Goal: Information Seeking & Learning: Learn about a topic

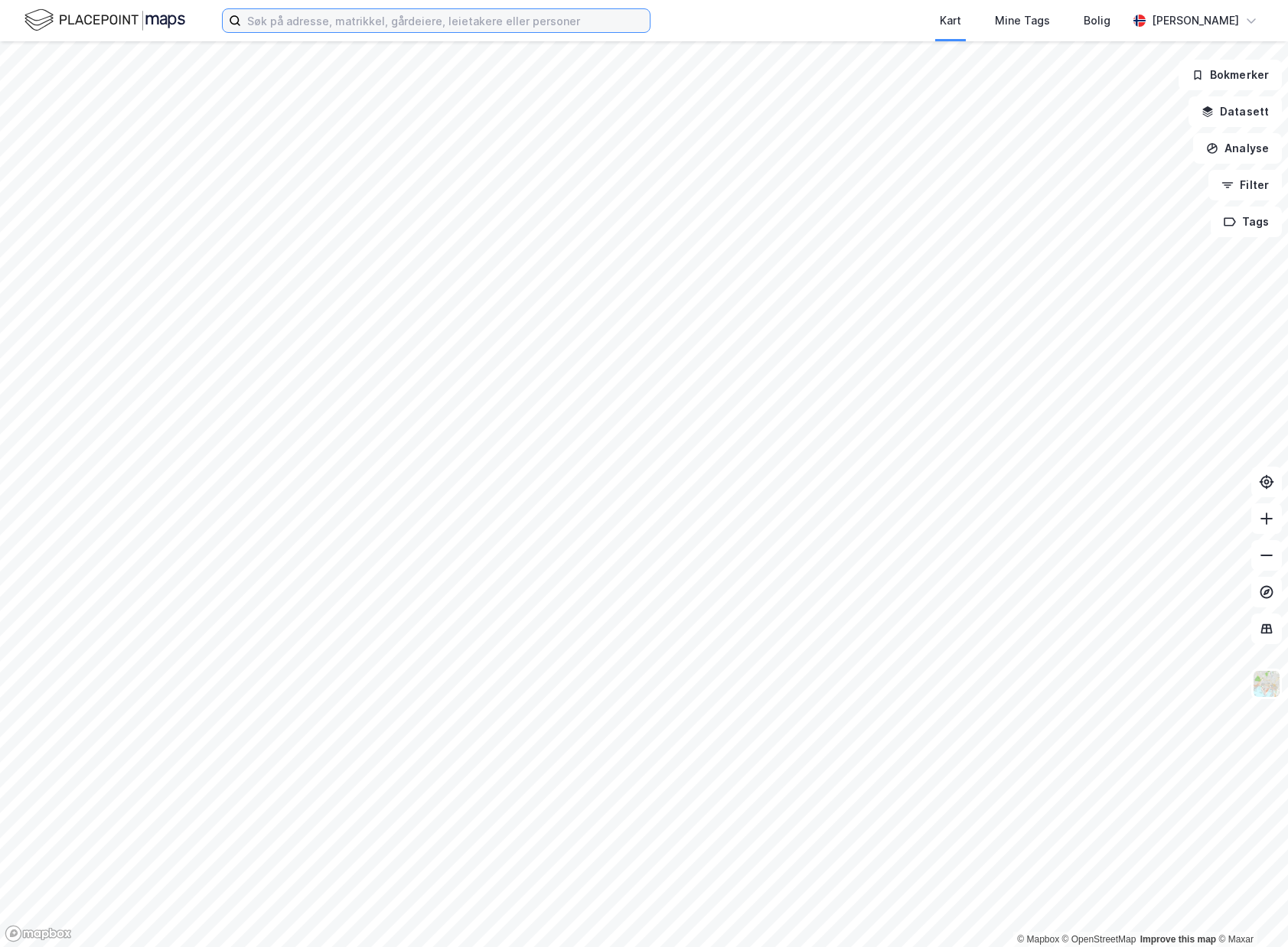
click at [326, 19] on input at bounding box center [445, 20] width 409 height 23
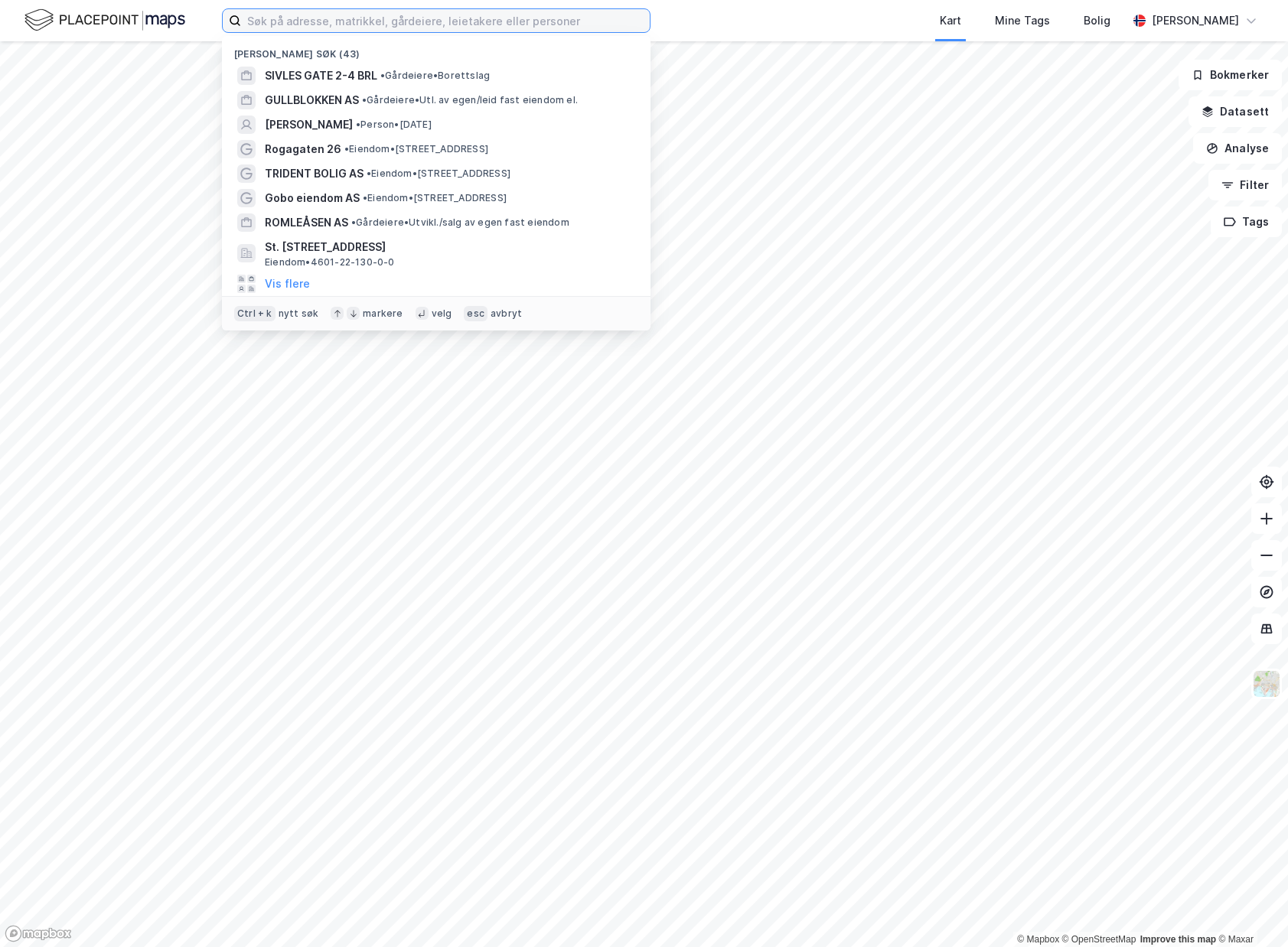
paste input "989270214"
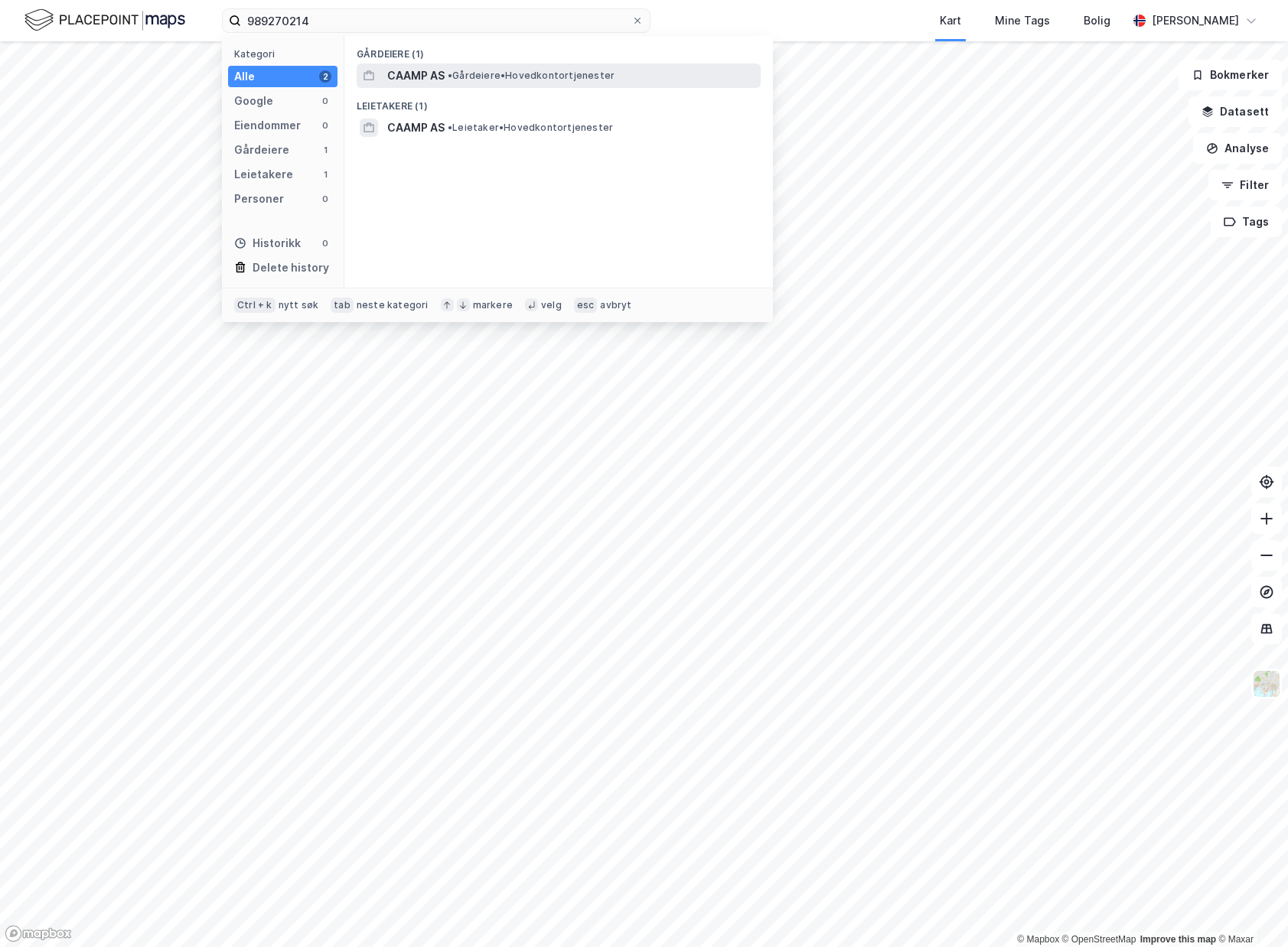
click at [511, 71] on span "• Gårdeiere • Hovedkontortjenester" at bounding box center [531, 75] width 167 height 12
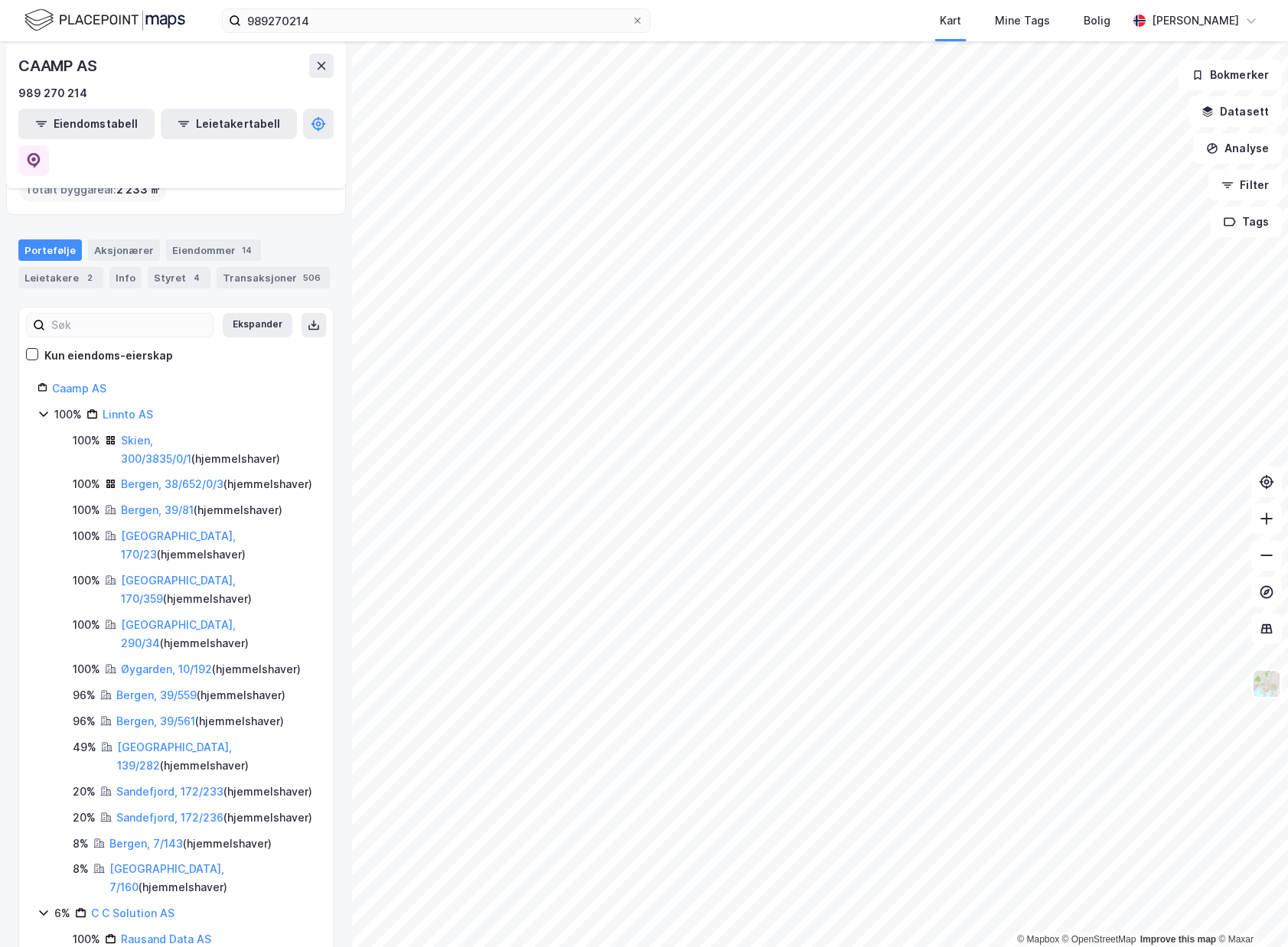
scroll to position [104, 0]
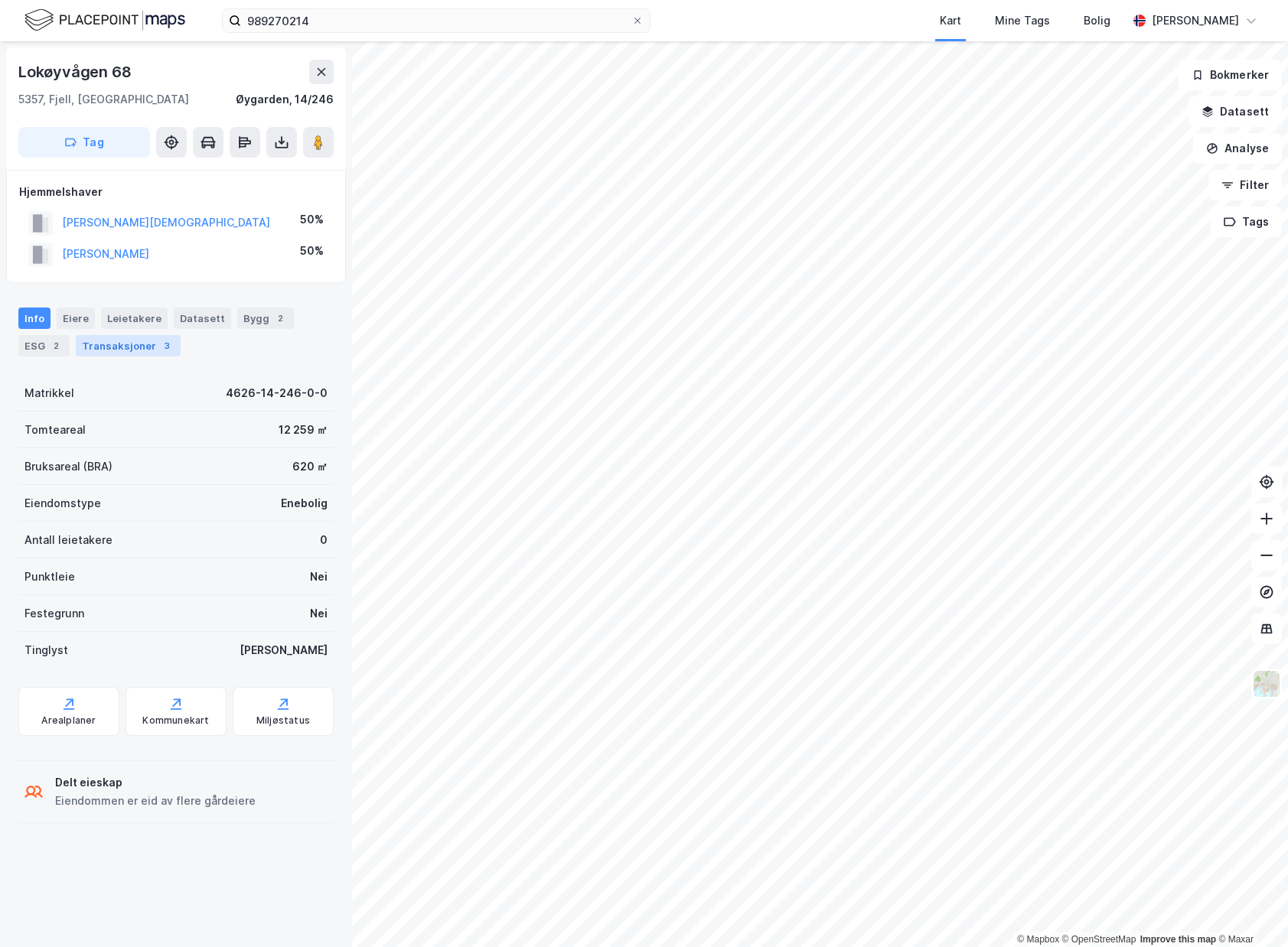
click at [130, 347] on div "Transaksjoner 3" at bounding box center [128, 346] width 105 height 21
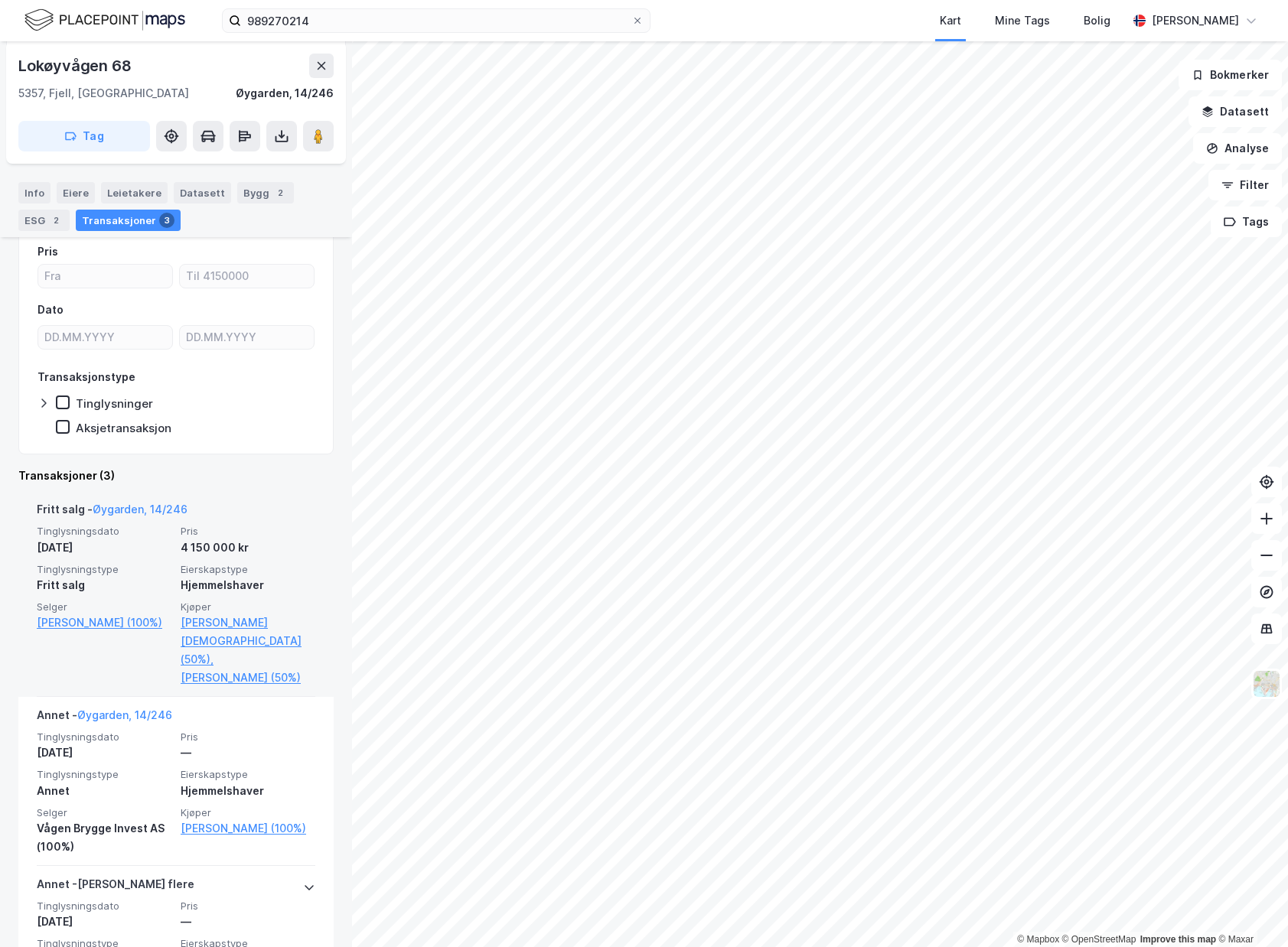
scroll to position [145, 0]
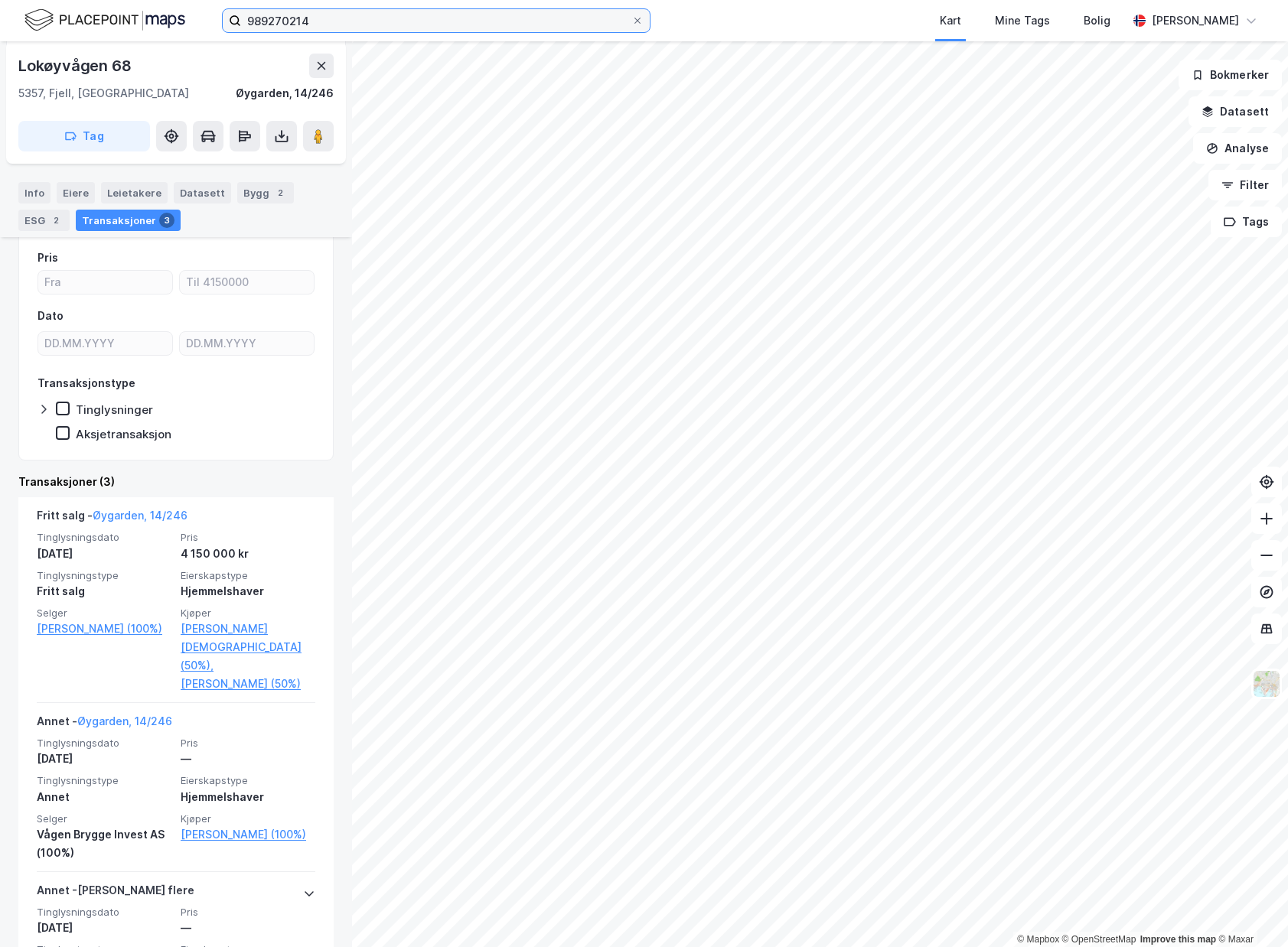
click at [321, 20] on input "989270214" at bounding box center [436, 20] width 390 height 23
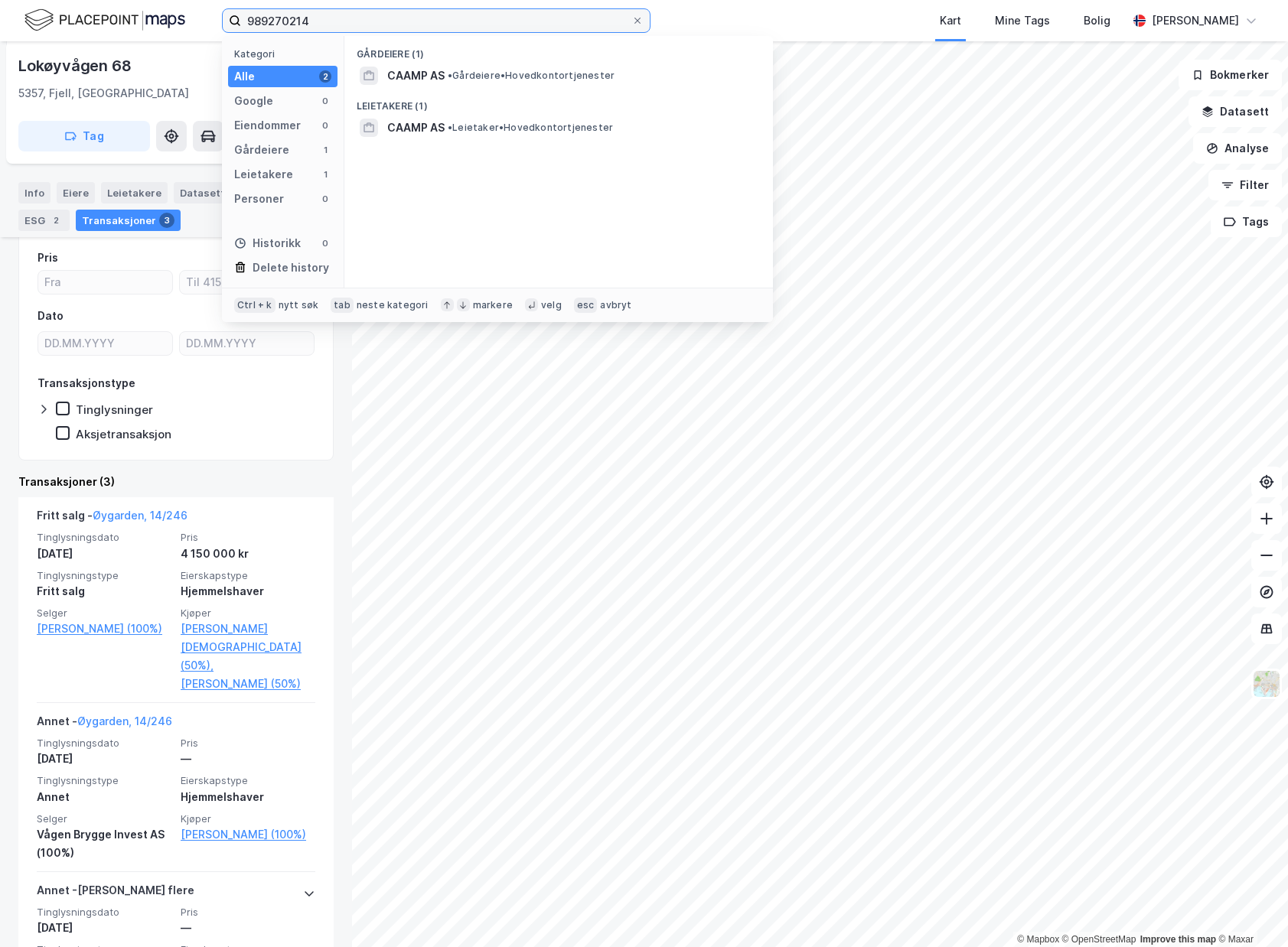
click at [321, 20] on input "989270214" at bounding box center [436, 20] width 390 height 23
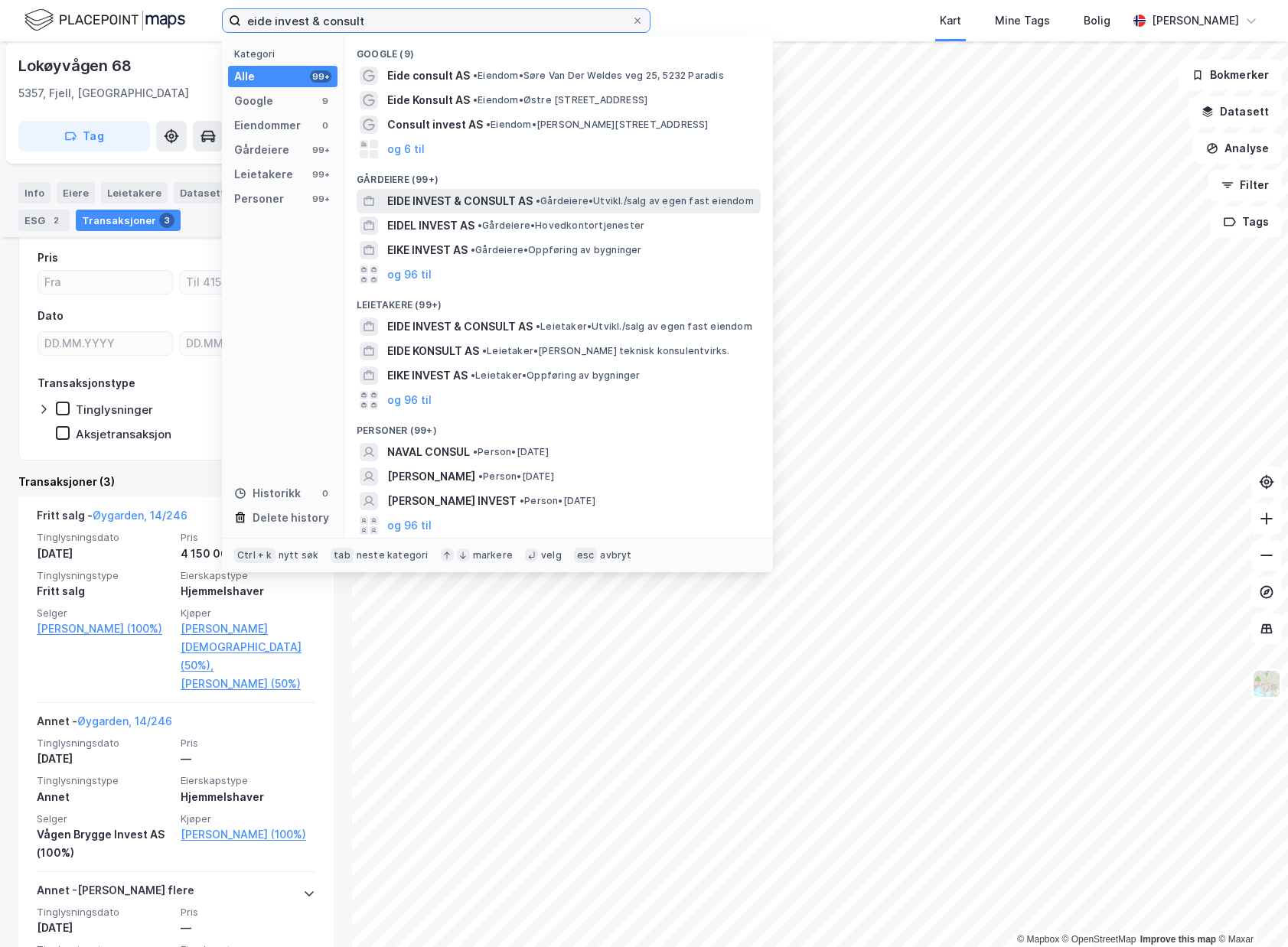
type input "eide invest & consult"
click at [538, 204] on span "•" at bounding box center [538, 201] width 5 height 11
